Goal: Navigation & Orientation: Find specific page/section

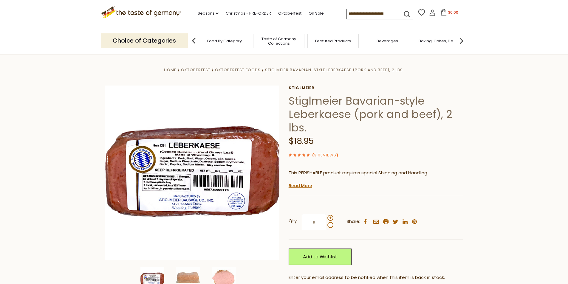
click at [272, 46] on div "Taste of Germany Collections" at bounding box center [278, 41] width 51 height 14
click at [280, 41] on span "Taste of Germany Collections" at bounding box center [279, 41] width 48 height 9
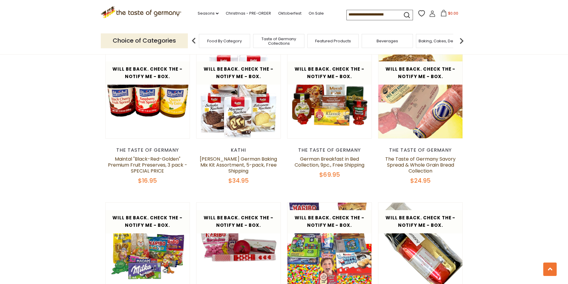
scroll to position [805, 0]
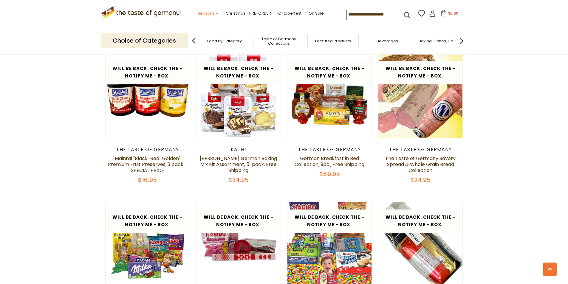
click at [208, 15] on link "Seasons dropdown_arrow" at bounding box center [208, 13] width 21 height 7
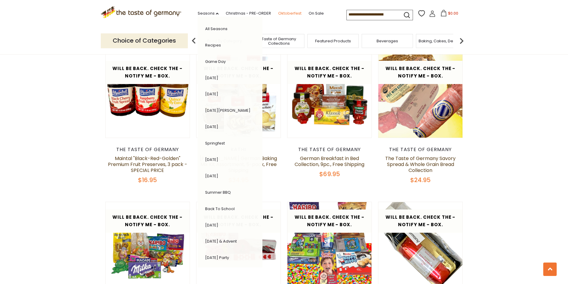
click at [292, 13] on link "Oktoberfest" at bounding box center [289, 13] width 23 height 7
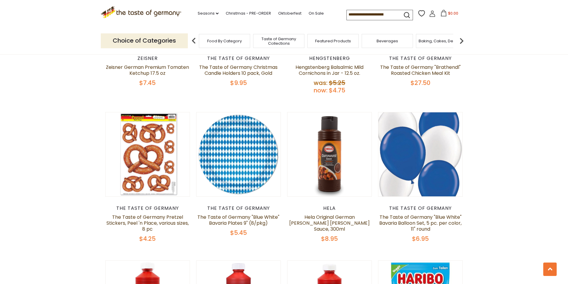
scroll to position [1192, 0]
